Goal: Task Accomplishment & Management: Use online tool/utility

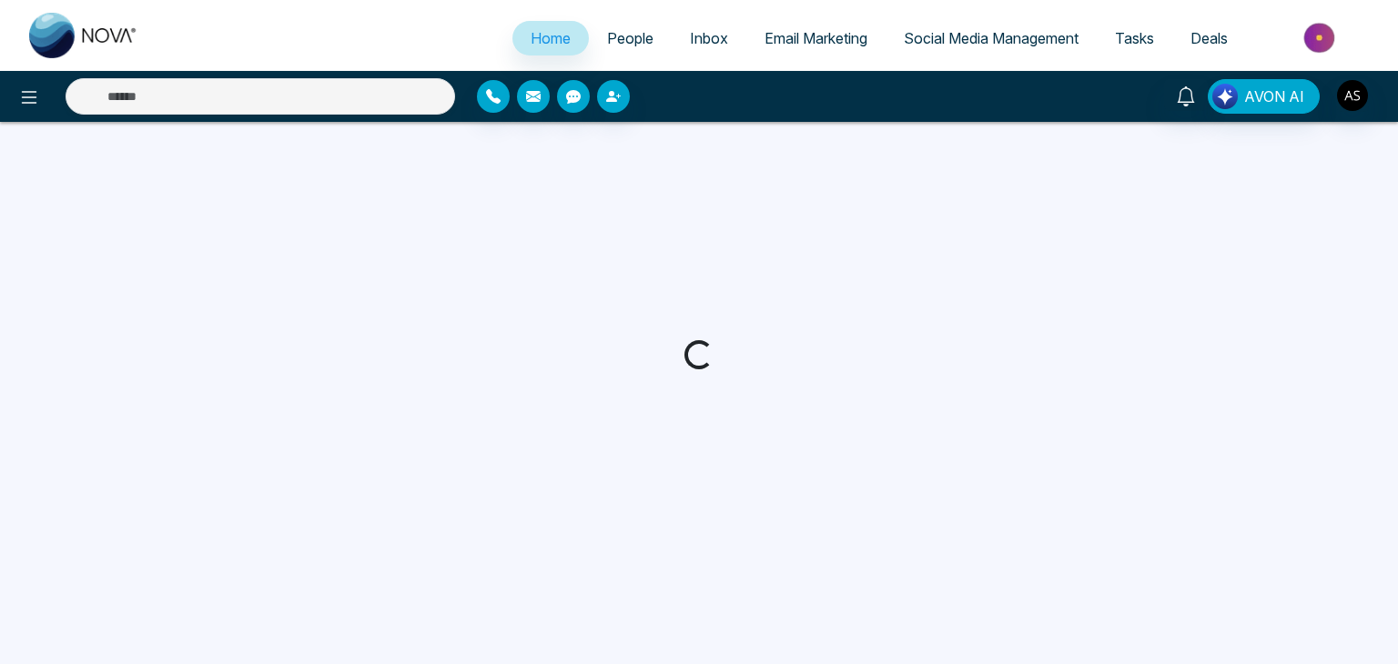
select select "*"
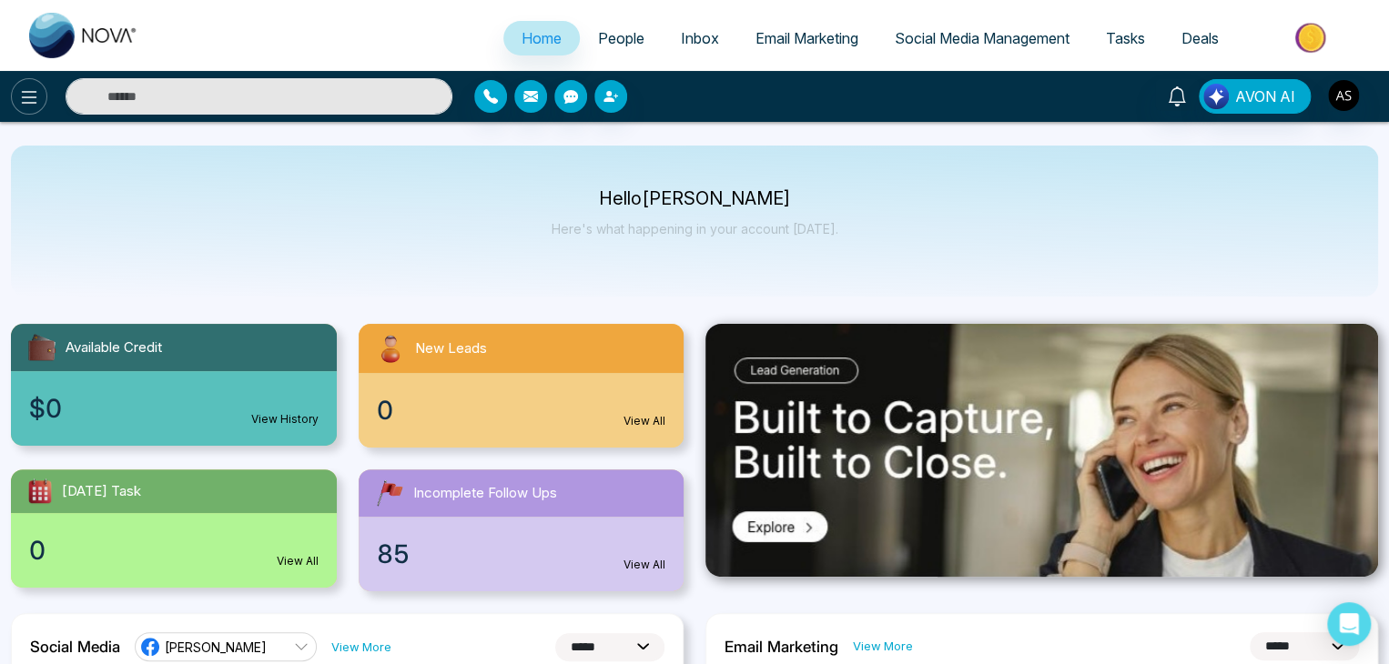
click at [17, 106] on button at bounding box center [29, 96] width 36 height 36
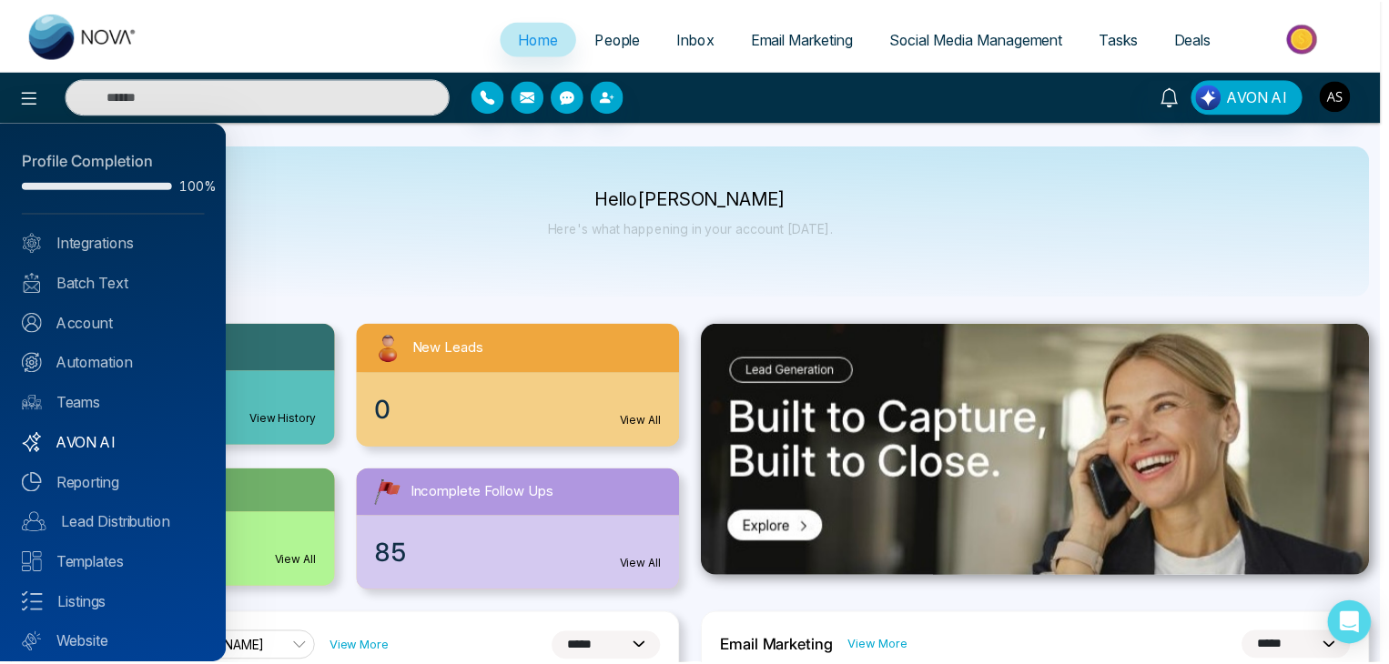
scroll to position [51, 0]
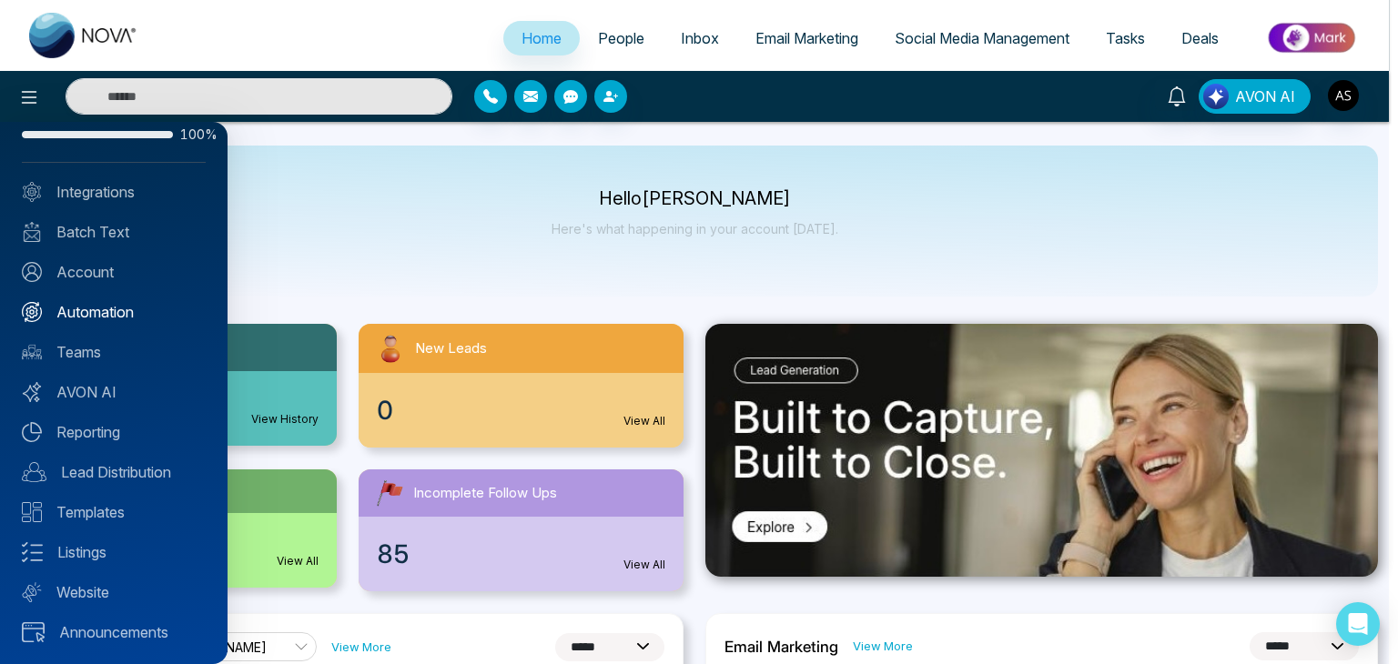
click at [126, 318] on link "Automation" at bounding box center [114, 312] width 184 height 22
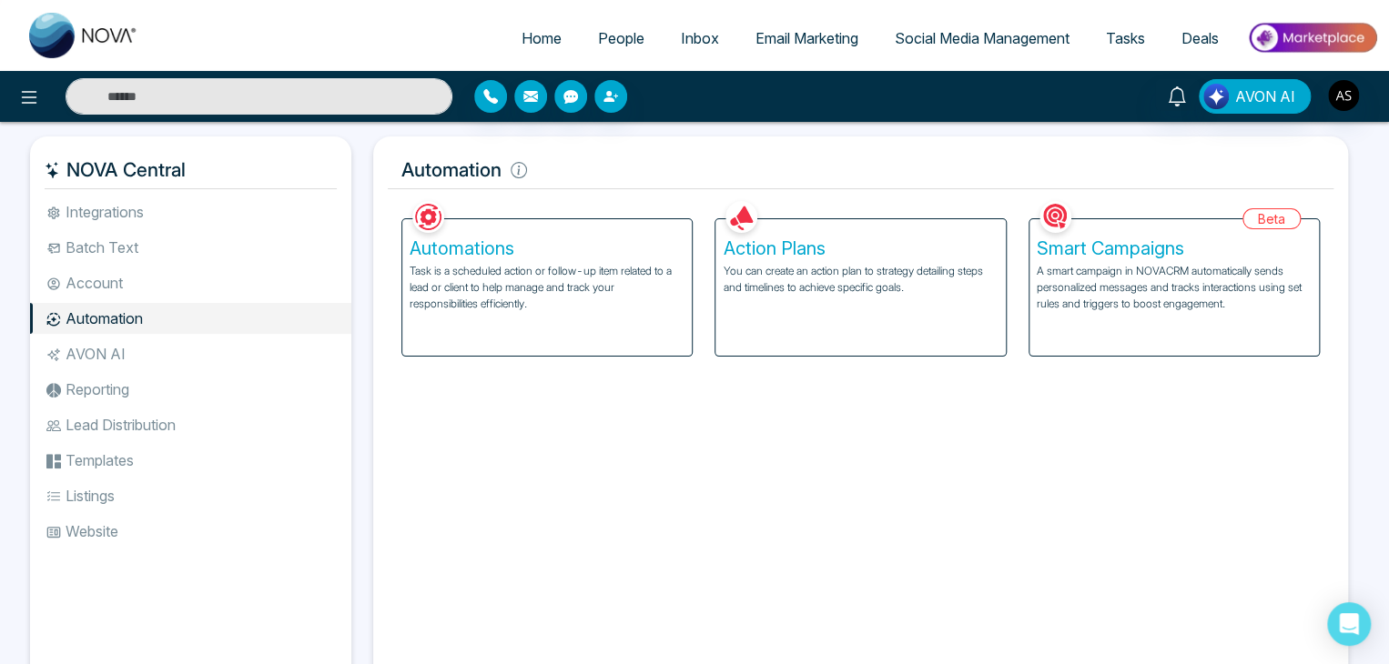
click at [583, 308] on p "Task is a scheduled action or follow-up item related to a lead or client to hel…" at bounding box center [547, 287] width 275 height 49
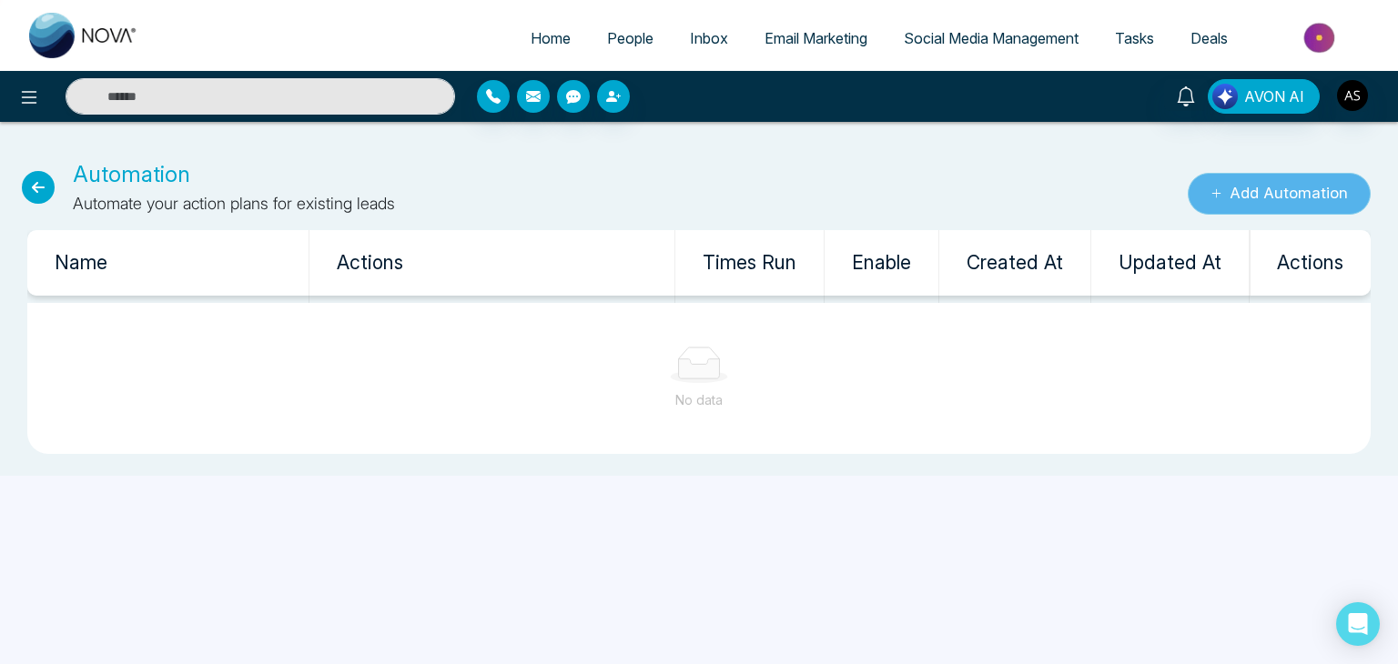
click at [1267, 197] on button "Add Automation" at bounding box center [1279, 194] width 183 height 42
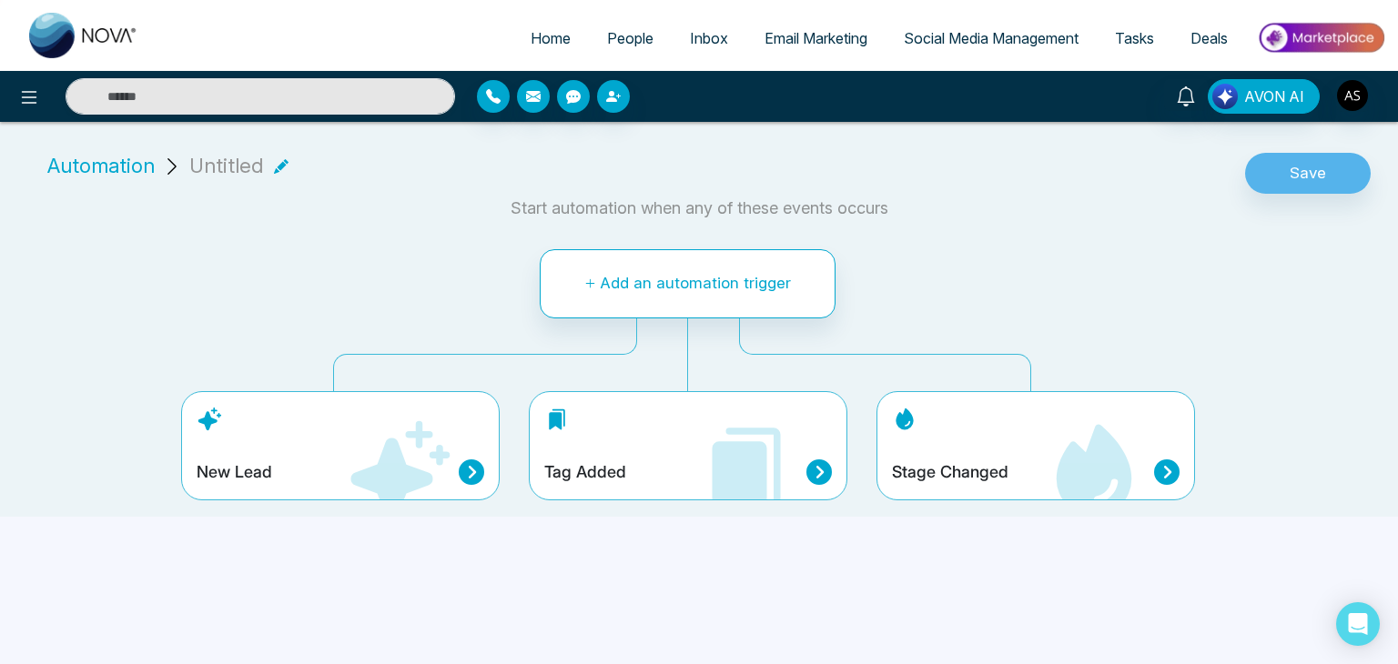
click at [76, 165] on span "Automation" at bounding box center [100, 166] width 107 height 30
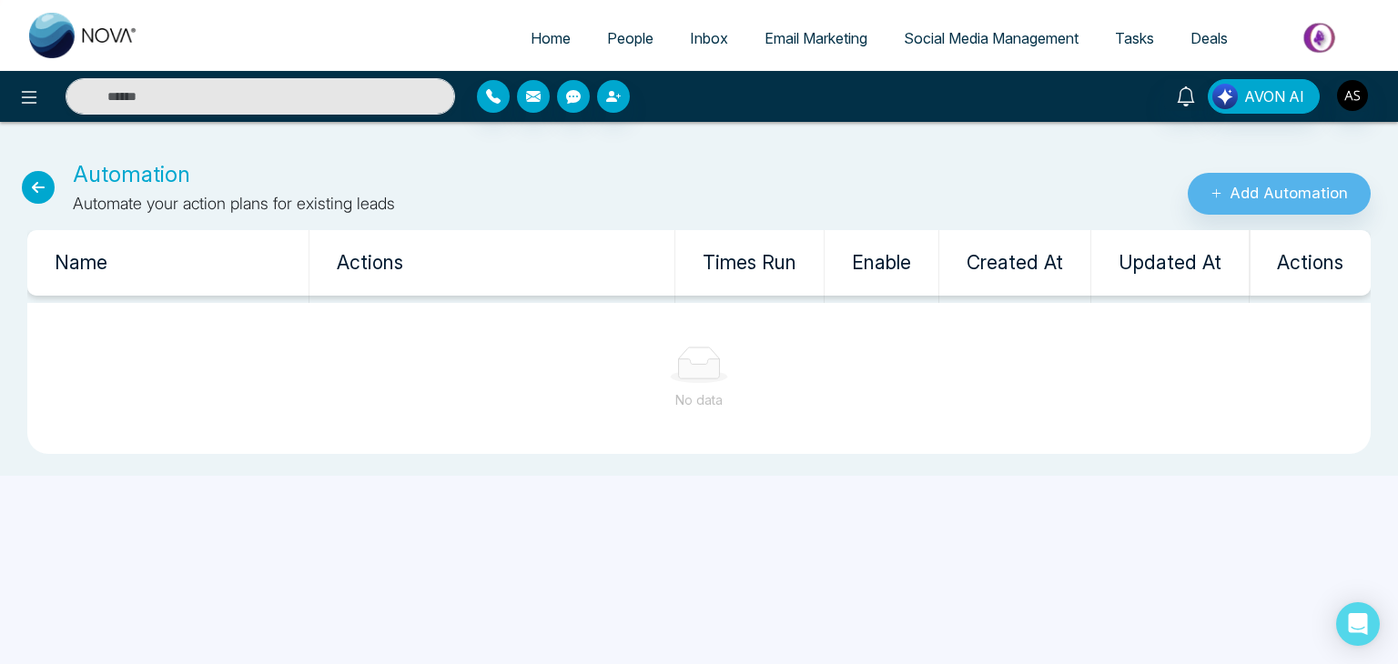
click at [33, 187] on icon at bounding box center [38, 187] width 33 height 33
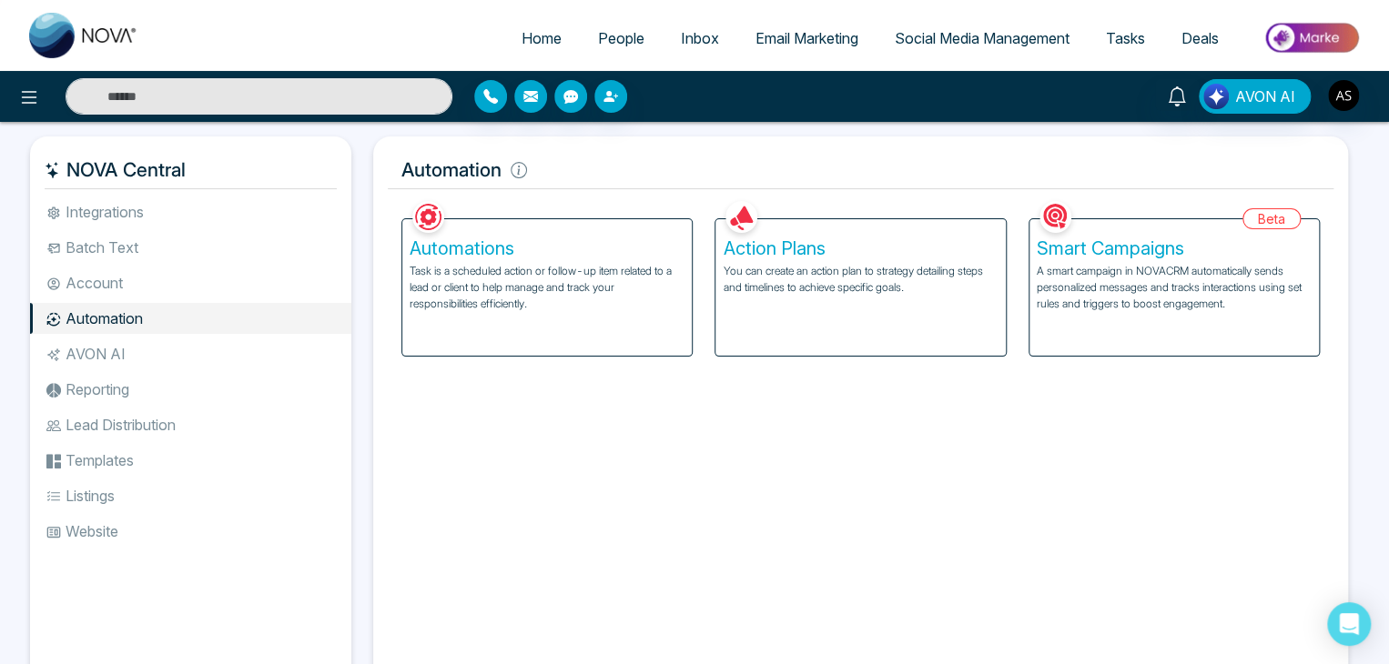
click at [813, 288] on p "You can create an action plan to strategy detailing steps and timelines to achi…" at bounding box center [860, 279] width 275 height 33
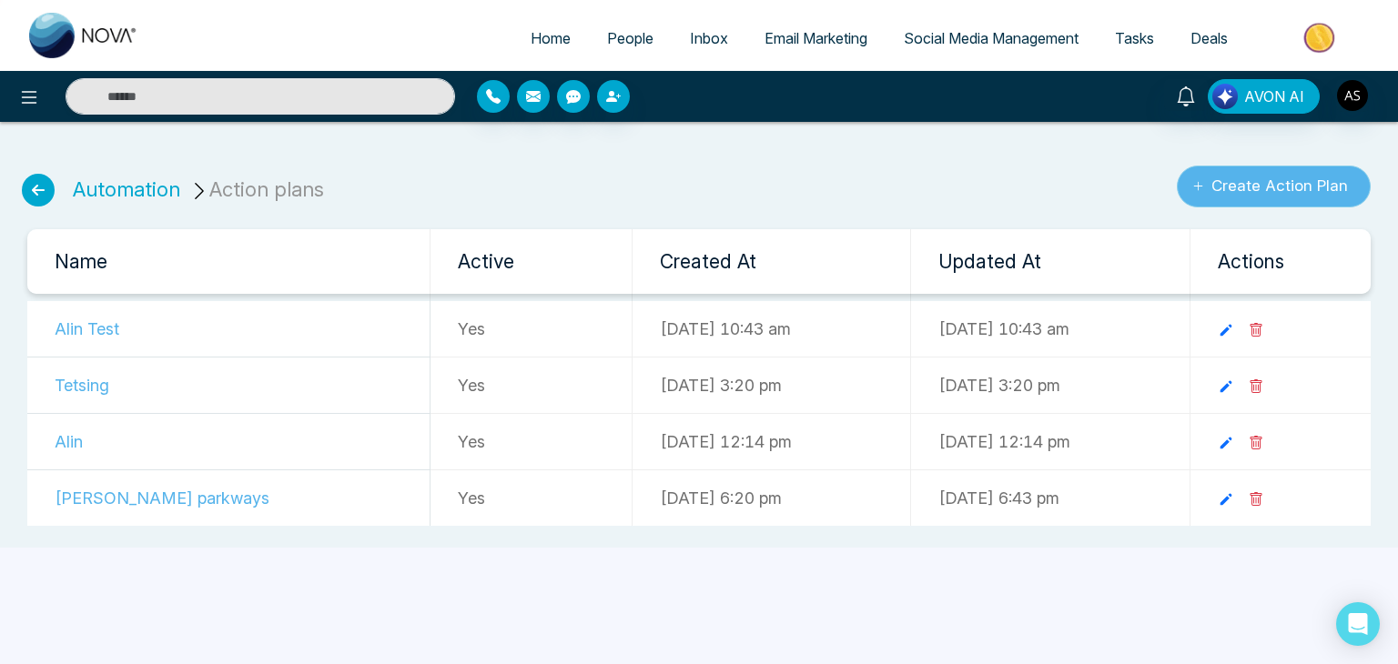
click at [1298, 194] on button "Create Action Plan" at bounding box center [1274, 187] width 194 height 42
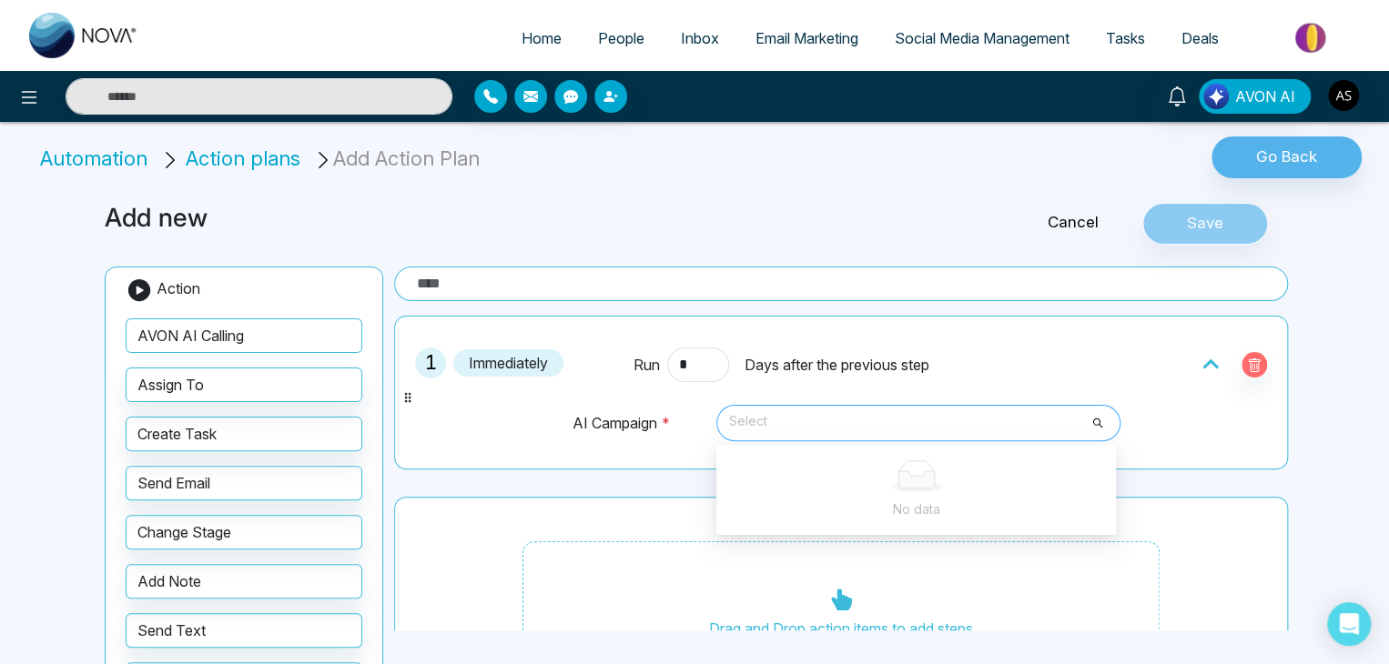
click at [797, 415] on span "Select" at bounding box center [918, 423] width 379 height 31
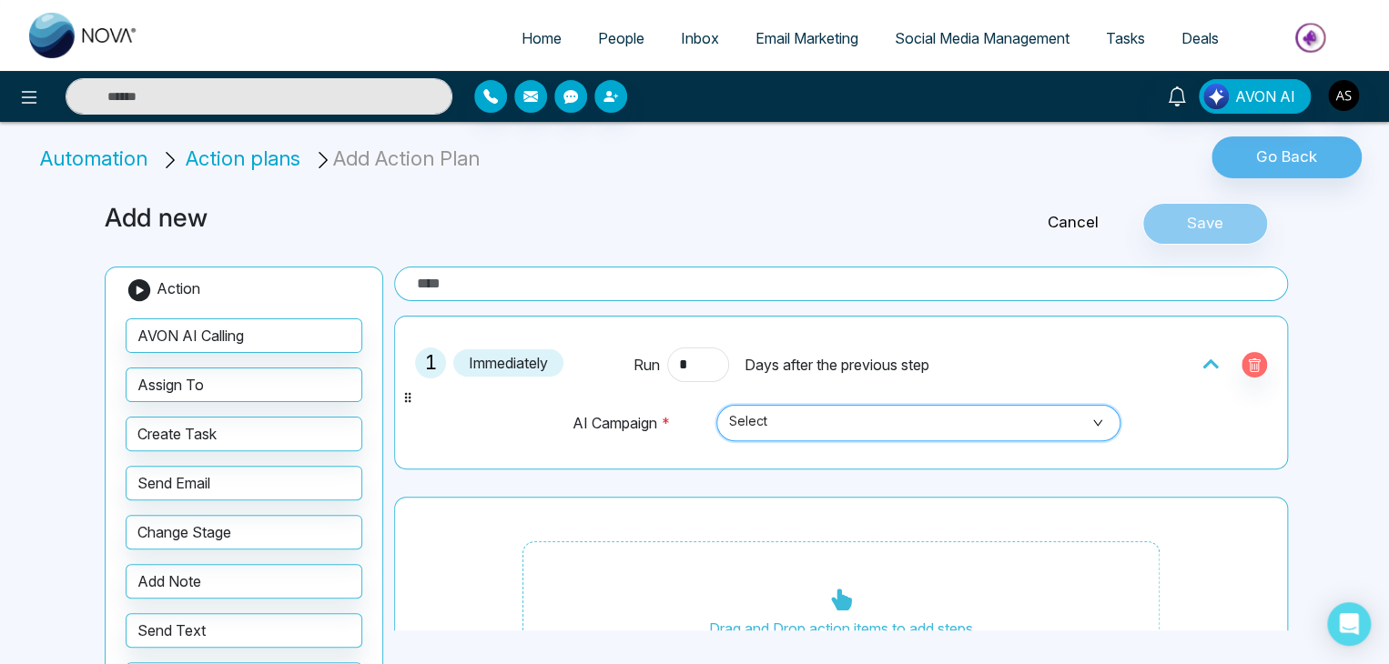
click at [797, 415] on span "Select" at bounding box center [918, 423] width 379 height 31
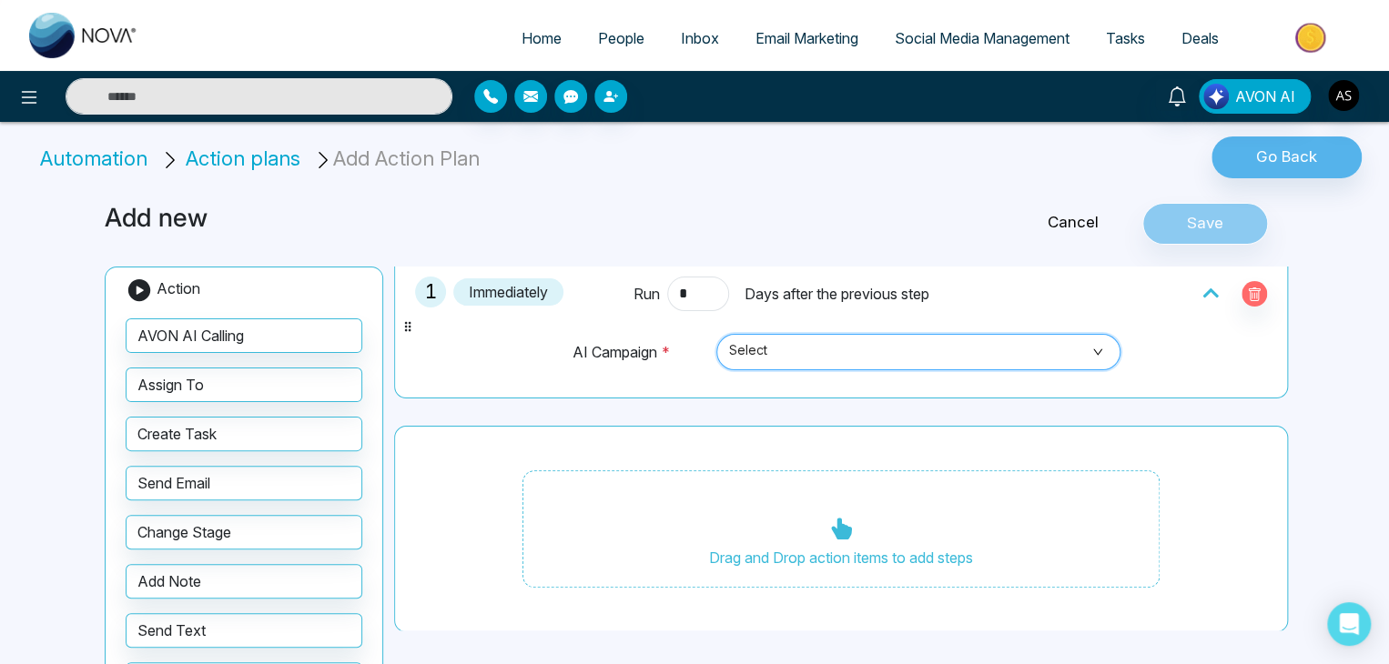
click at [845, 353] on span "Select" at bounding box center [918, 352] width 379 height 31
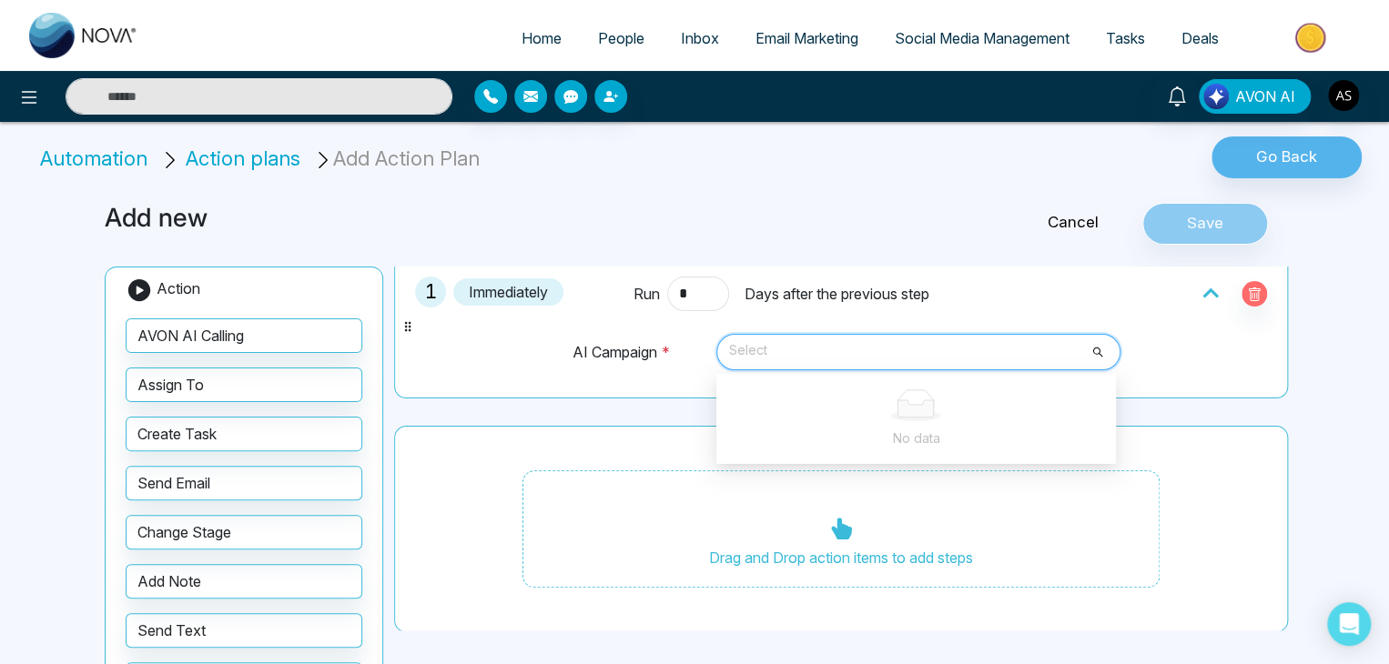
click at [845, 353] on span "Select" at bounding box center [918, 352] width 379 height 31
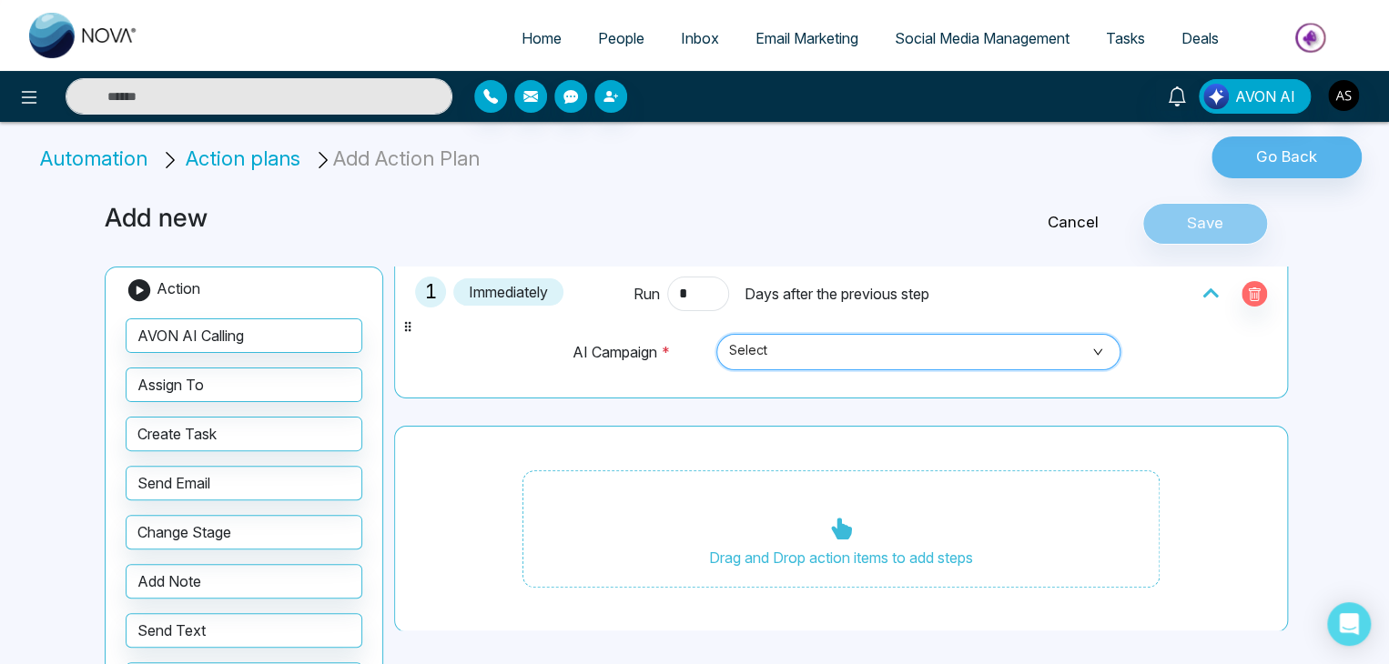
scroll to position [0, 0]
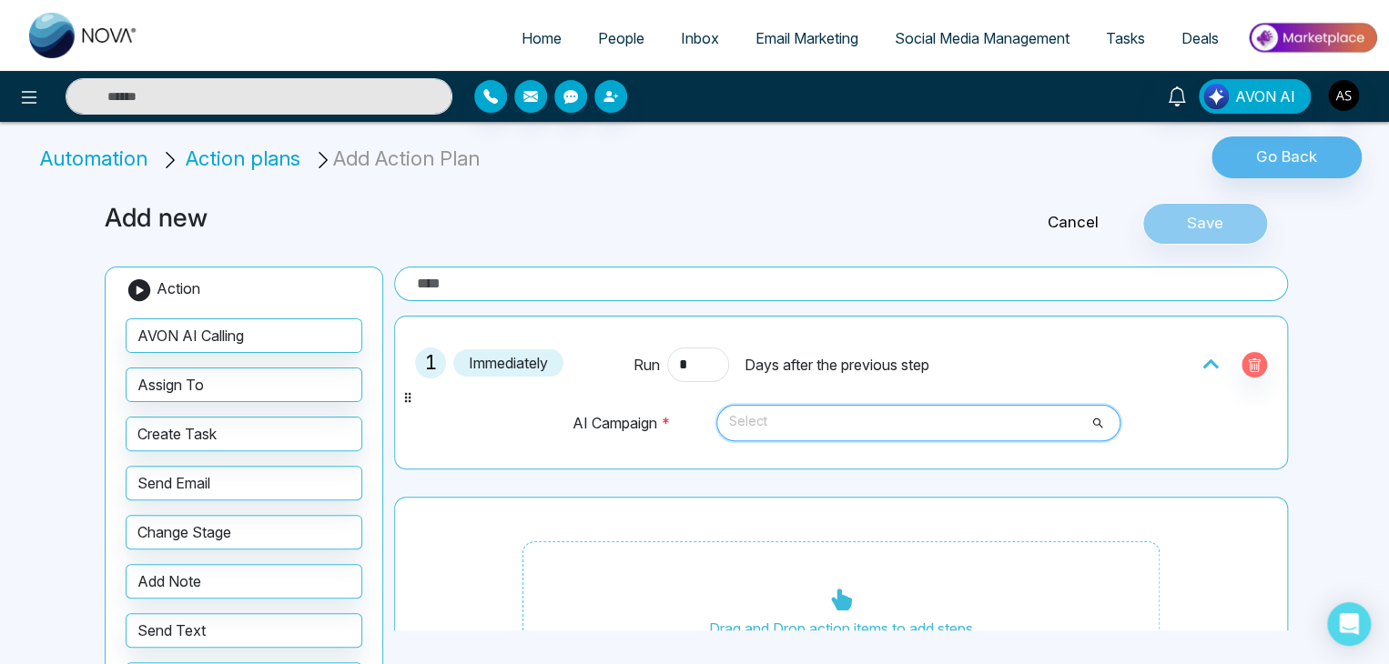
click at [762, 420] on span "Select" at bounding box center [918, 423] width 379 height 31
click at [535, 47] on link "Home" at bounding box center [541, 38] width 76 height 35
select select "*"
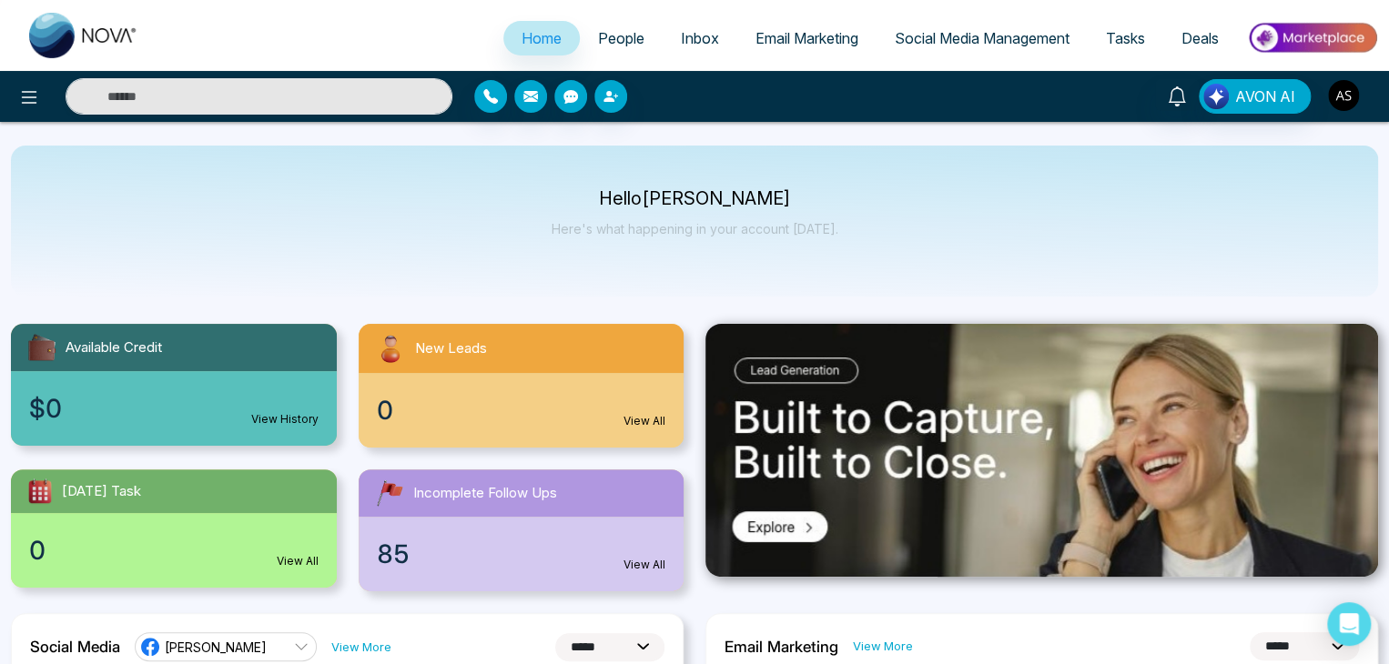
click at [1354, 87] on img "button" at bounding box center [1343, 95] width 31 height 31
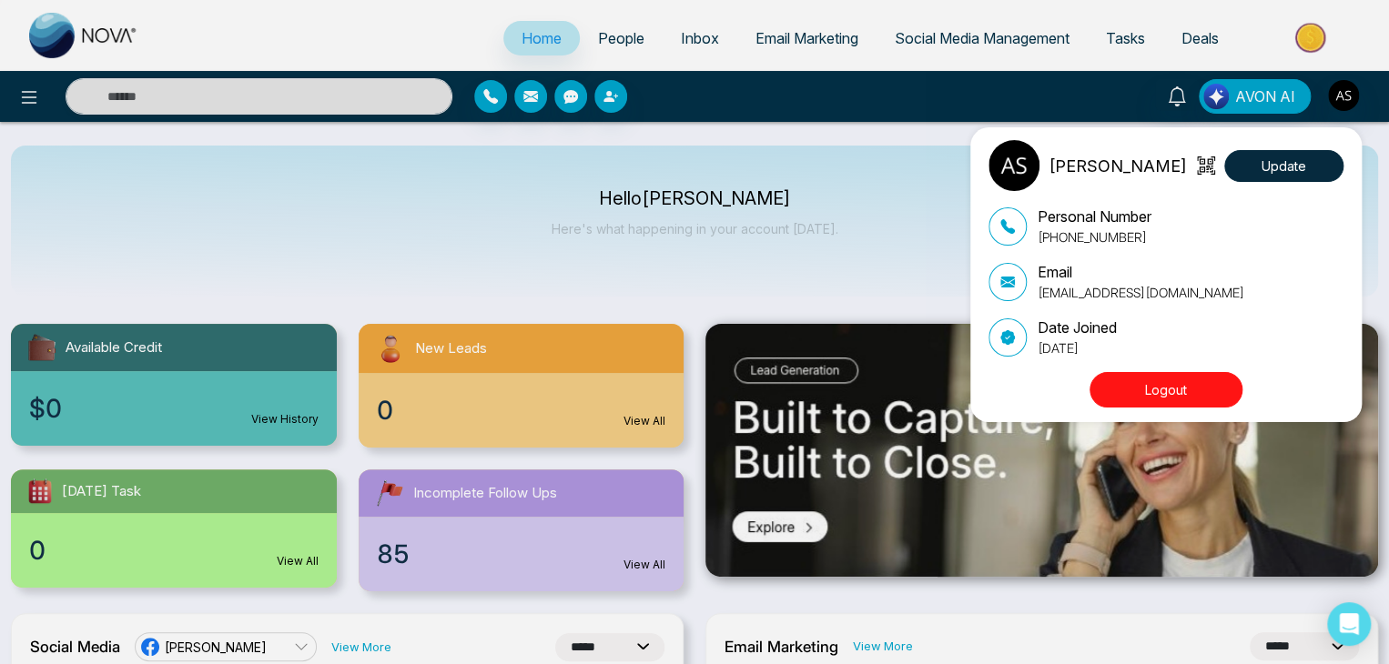
click at [795, 238] on div "[PERSON_NAME] Update Personal Number [PHONE_NUMBER] Email [EMAIL_ADDRESS][DOMAI…" at bounding box center [694, 332] width 1389 height 664
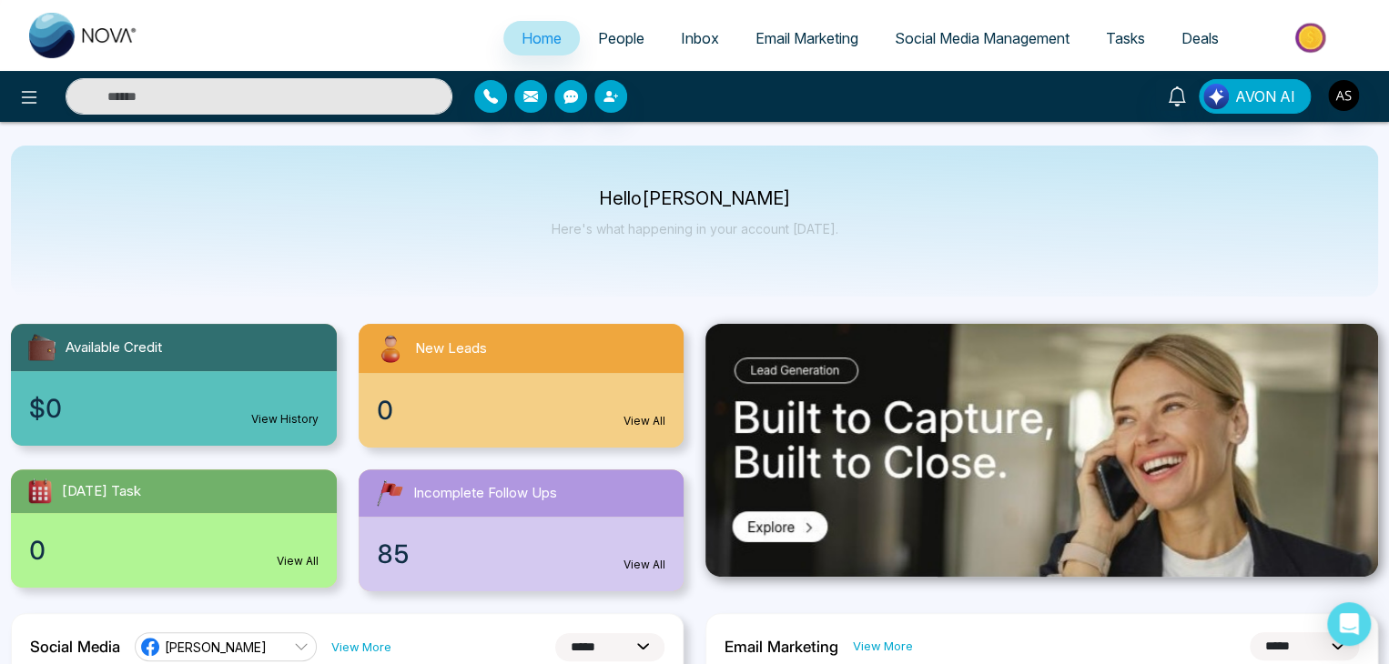
click at [598, 39] on span "People" at bounding box center [621, 38] width 46 height 18
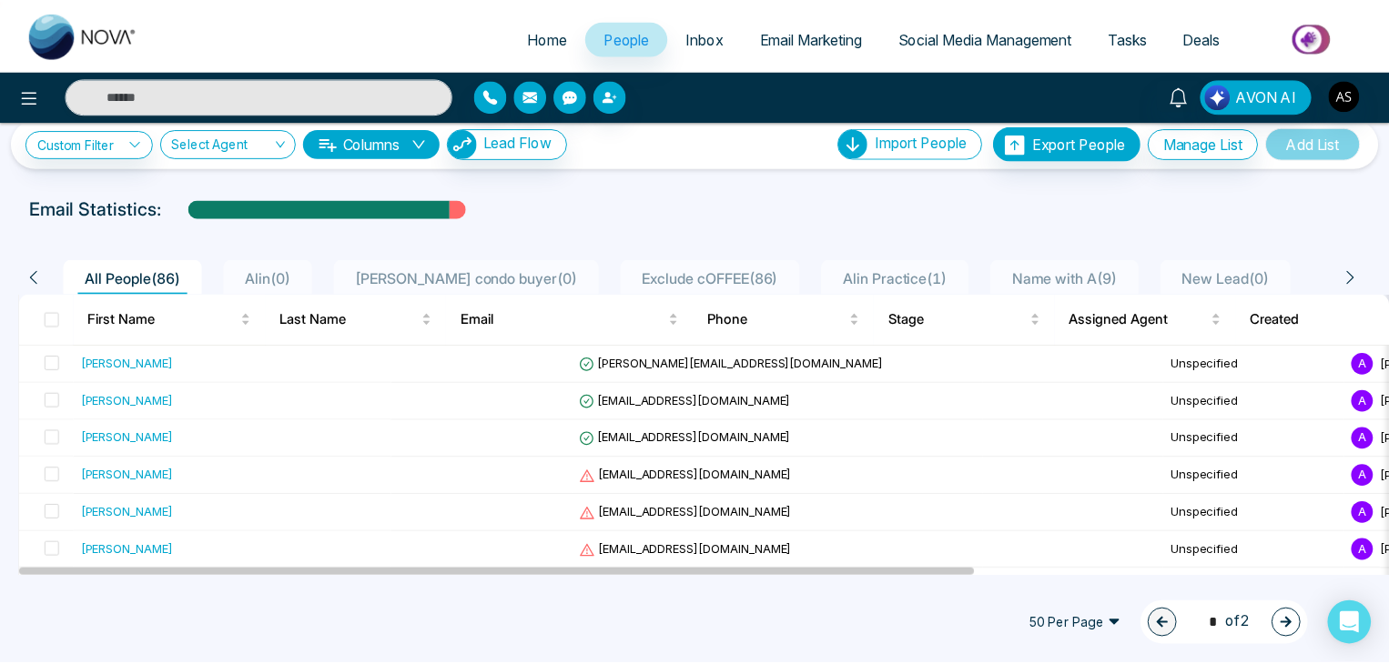
scroll to position [17, 0]
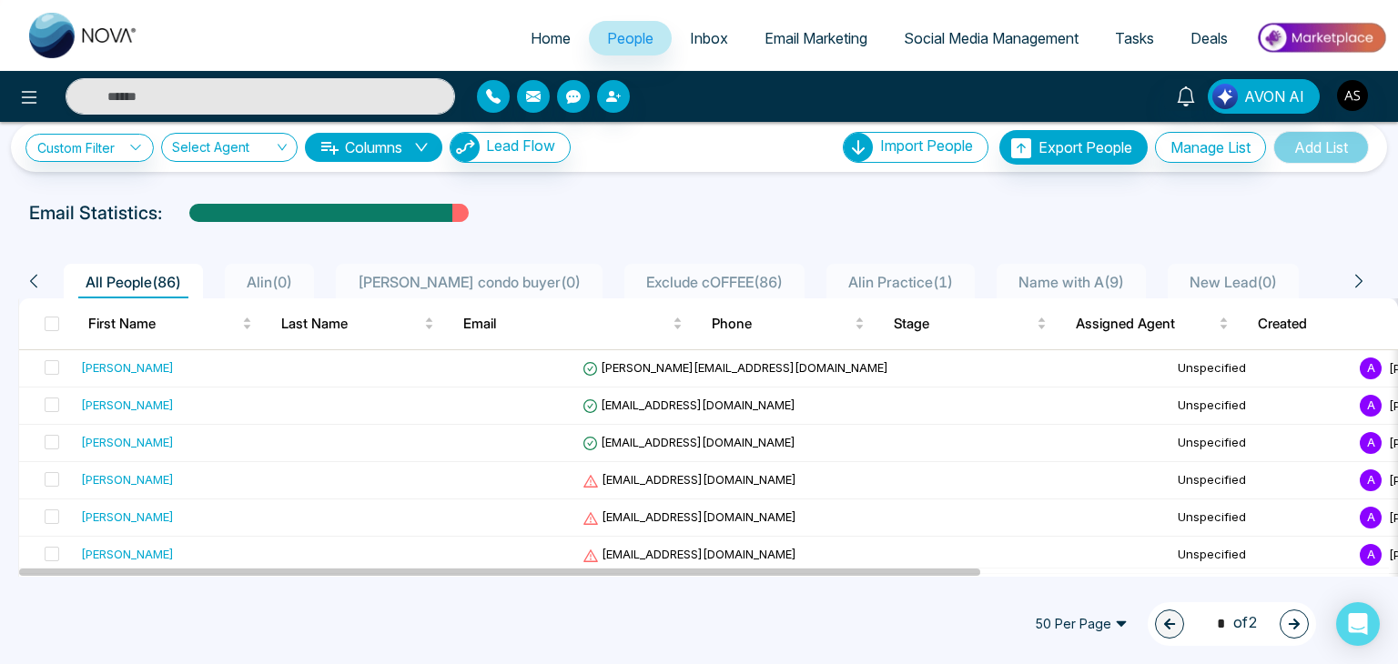
click at [531, 37] on span "Home" at bounding box center [551, 38] width 40 height 18
select select "*"
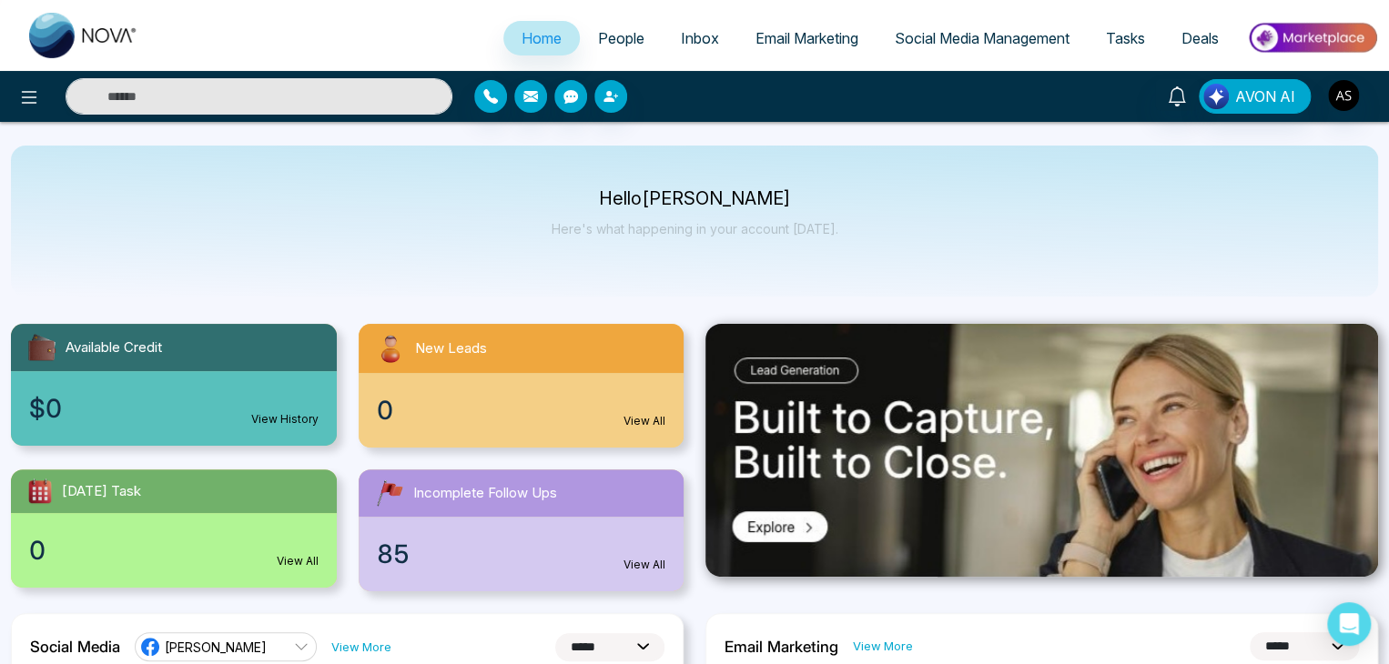
click at [616, 31] on span "People" at bounding box center [621, 38] width 46 height 18
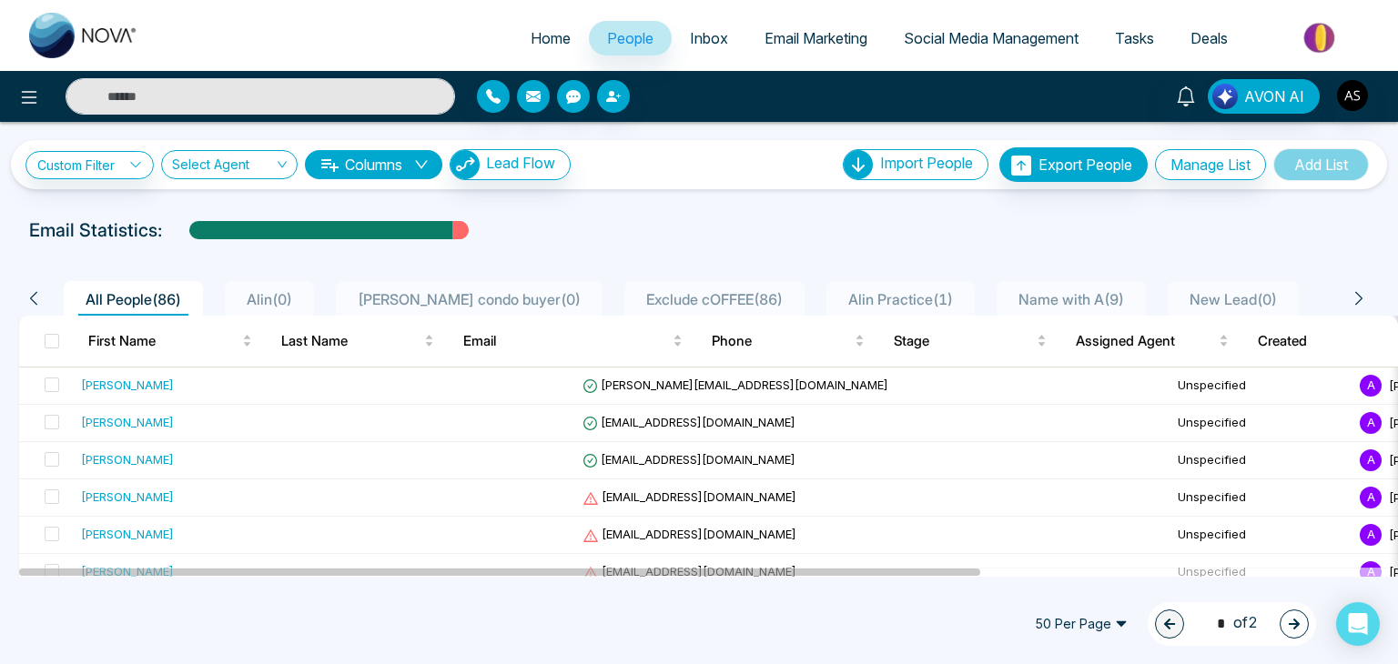
click at [551, 30] on span "Home" at bounding box center [551, 38] width 40 height 18
select select "*"
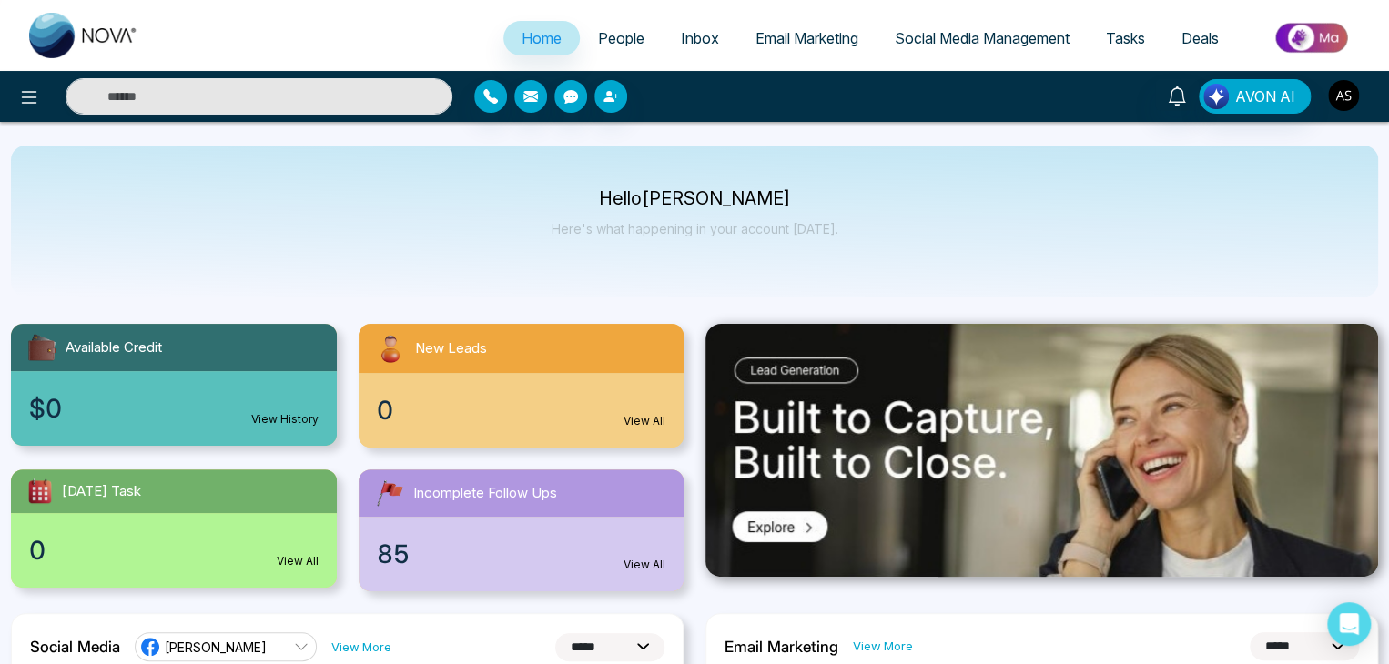
click at [1353, 106] on img "button" at bounding box center [1343, 95] width 31 height 31
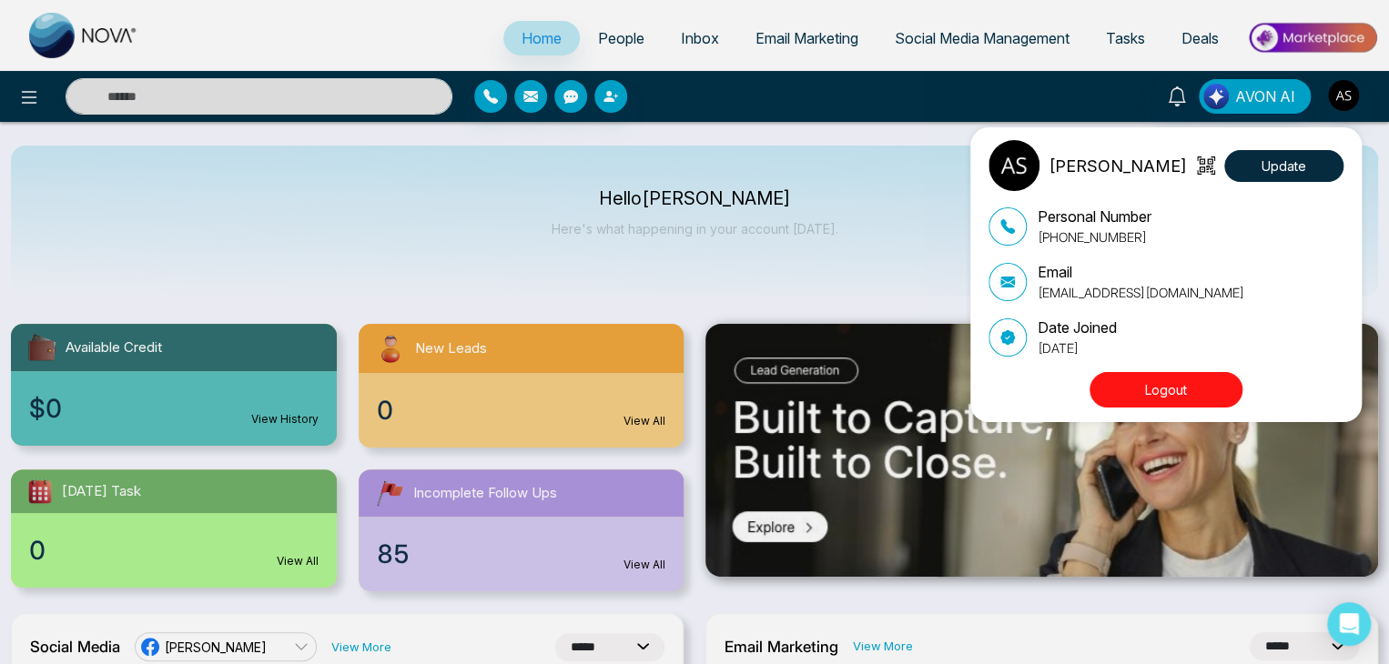
click at [1209, 383] on button "Logout" at bounding box center [1165, 389] width 153 height 35
